Goal: Contribute content

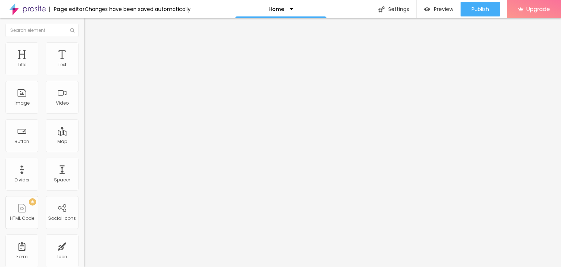
click at [84, 69] on input "Click me" at bounding box center [128, 64] width 88 height 7
paste input "Whatsapp 📞 :- [PHONE_NUMBER]"
type input "Whatsapp 📞 :- [PHONE_NUMBER]"
click at [84, 150] on input "https://" at bounding box center [128, 146] width 88 height 7
paste input "[DOMAIN_NAME][URL]"
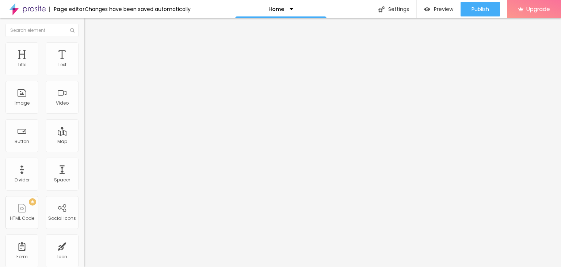
type input "[URL][DOMAIN_NAME]"
click at [84, 163] on div "Open in new tab" at bounding box center [126, 162] width 84 height 4
click at [84, 63] on span "Add image" at bounding box center [99, 60] width 30 height 6
